Goal: Complete application form

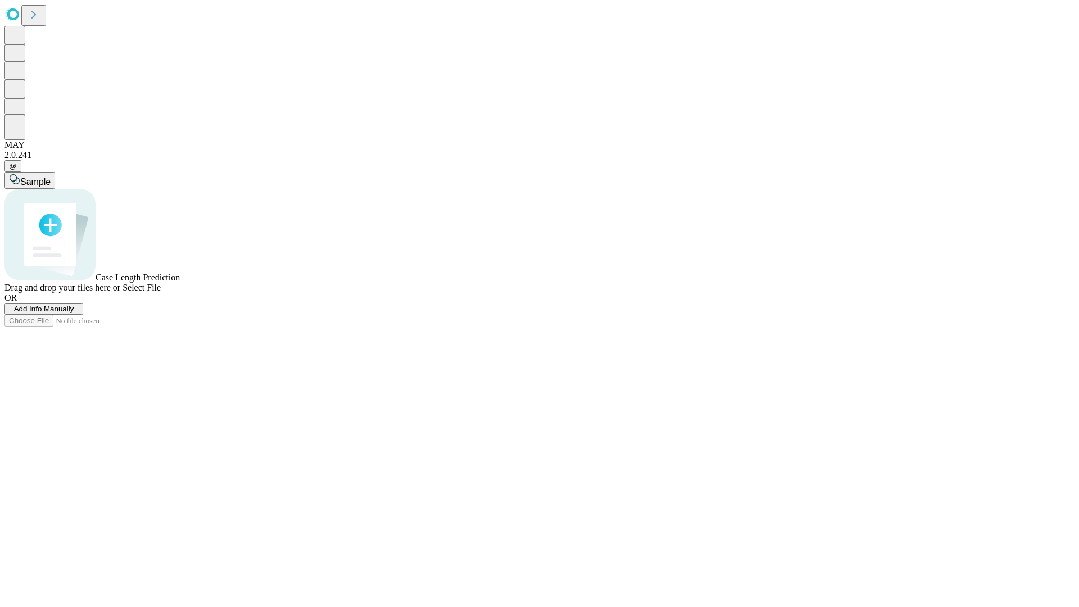
click at [74, 313] on span "Add Info Manually" at bounding box center [44, 309] width 60 height 8
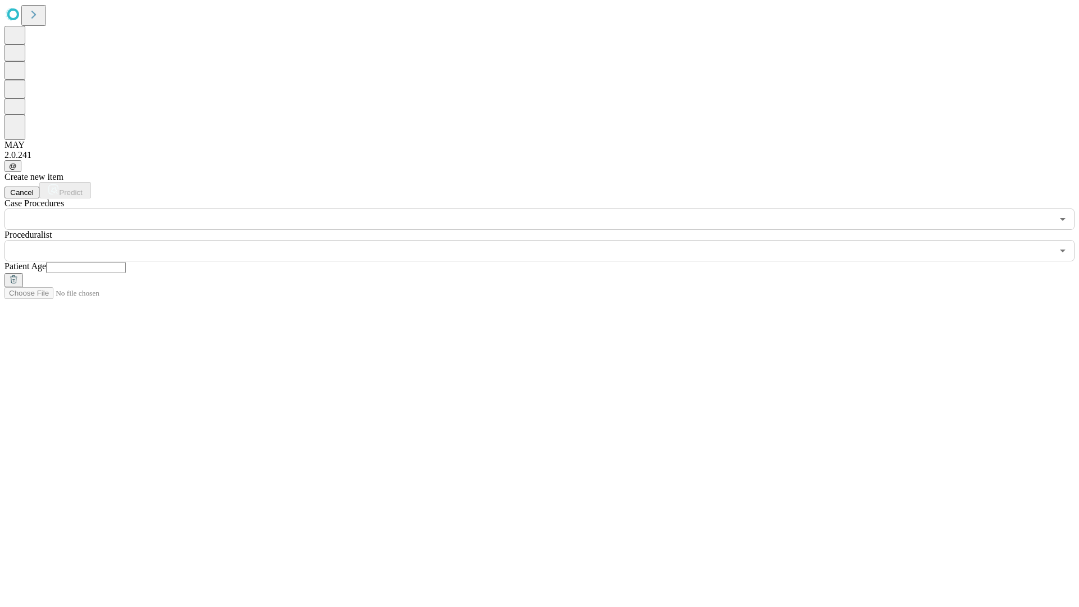
click at [126, 262] on input "text" at bounding box center [86, 267] width 80 height 11
type input "**"
click at [547, 240] on input "text" at bounding box center [528, 250] width 1048 height 21
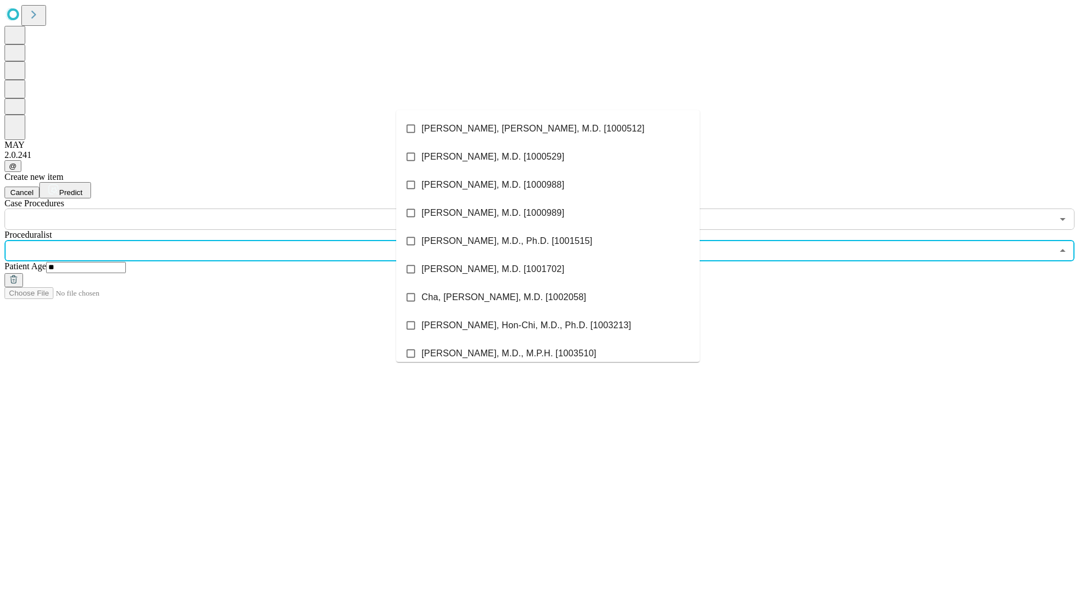
click at [548, 129] on li "[PERSON_NAME], [PERSON_NAME], M.D. [1000512]" at bounding box center [548, 129] width 304 height 28
click at [236, 209] on input "text" at bounding box center [528, 219] width 1048 height 21
